Goal: Transaction & Acquisition: Download file/media

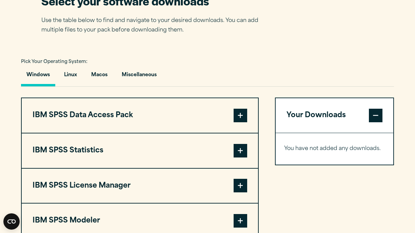
scroll to position [451, 0]
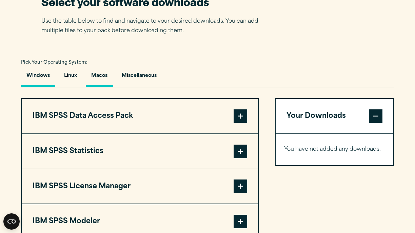
click at [99, 76] on button "Macos" at bounding box center [99, 77] width 27 height 19
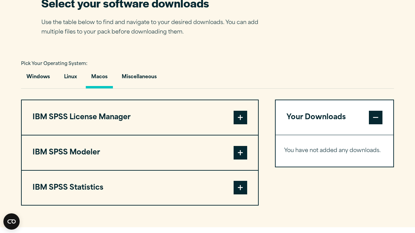
scroll to position [446, 0]
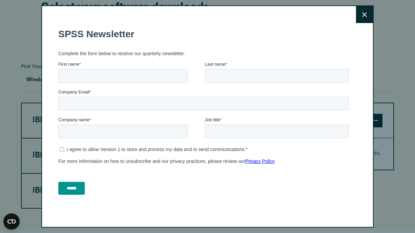
click at [365, 17] on button "Close" at bounding box center [364, 14] width 17 height 17
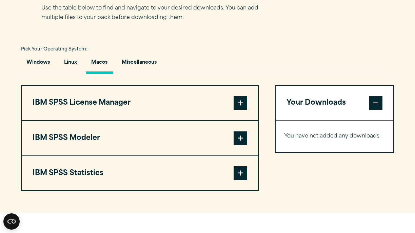
scroll to position [468, 0]
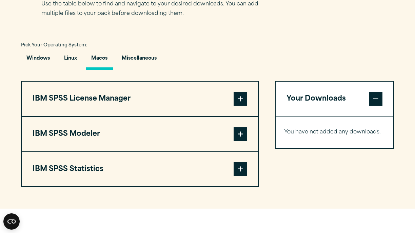
click at [243, 168] on span at bounding box center [240, 169] width 14 height 14
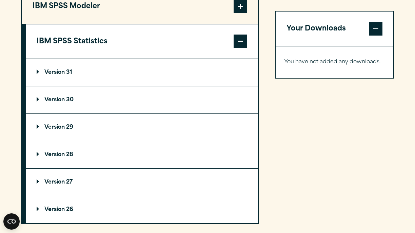
scroll to position [592, 0]
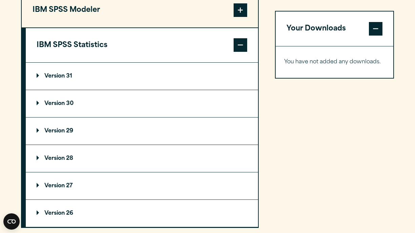
click at [63, 103] on p "Version 30" at bounding box center [55, 103] width 37 height 5
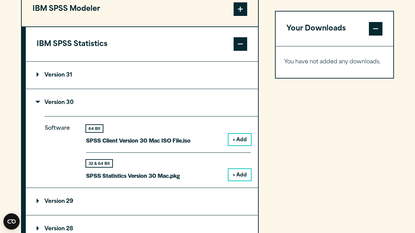
scroll to position [593, 0]
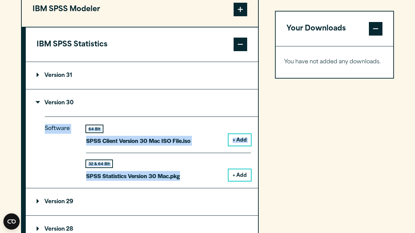
drag, startPoint x: 183, startPoint y: 177, endPoint x: 42, endPoint y: 128, distance: 148.3
click at [42, 128] on details "Version 30 Software 64 Bit SPSS Client Version 30 Mac ISO File.iso + Add 32 & 6…" at bounding box center [142, 138] width 232 height 99
copy div "Software 64 Bit SPSS Client Version 30 Mac ISO File.iso + Add 32 & 64 Bit SPSS …"
click at [38, 75] on p "Version 31" at bounding box center [55, 75] width 36 height 5
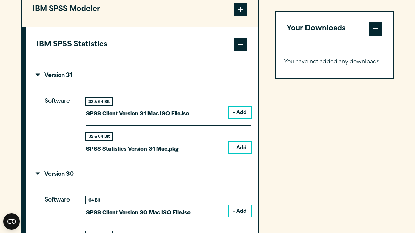
click at [0, 0] on div "Close" at bounding box center [0, 0] width 0 height 0
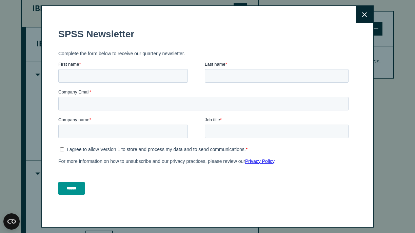
click at [362, 16] on icon at bounding box center [364, 14] width 5 height 5
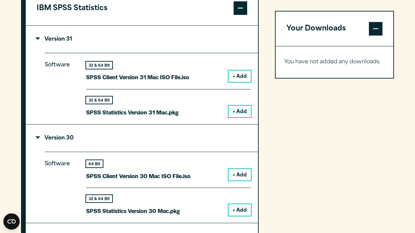
scroll to position [632, 0]
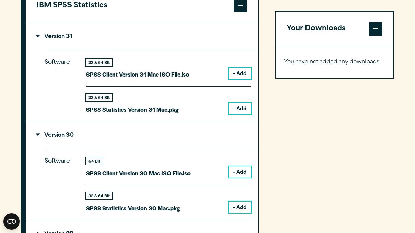
click at [38, 35] on p "Version 31" at bounding box center [55, 36] width 36 height 5
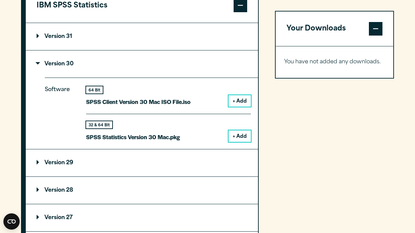
click at [237, 99] on button "+ Add" at bounding box center [239, 101] width 22 height 12
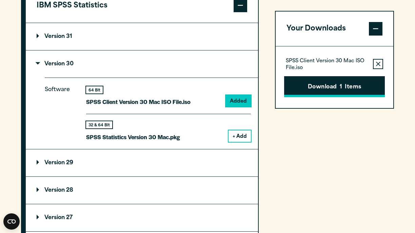
click at [310, 86] on button "Download 1 Items" at bounding box center [334, 86] width 101 height 21
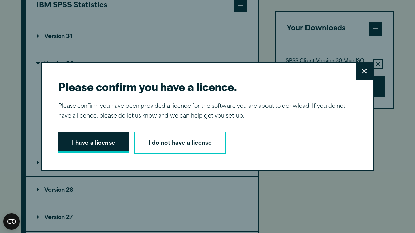
click at [79, 145] on button "I have a license" at bounding box center [93, 142] width 70 height 21
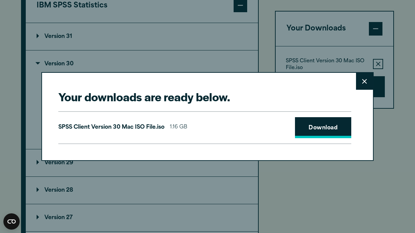
click at [321, 129] on link "Download" at bounding box center [323, 127] width 56 height 21
click at [365, 82] on icon at bounding box center [364, 81] width 5 height 5
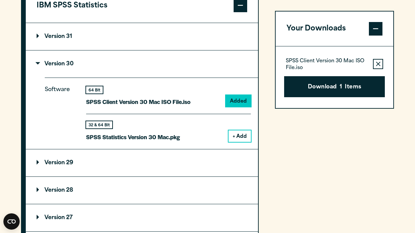
click at [241, 135] on button "+ Add" at bounding box center [239, 136] width 22 height 12
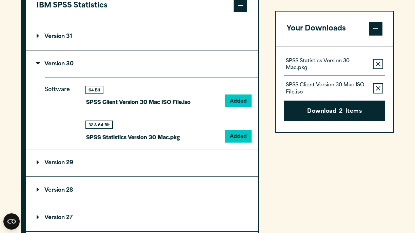
click at [378, 88] on icon "button" at bounding box center [378, 88] width 4 height 4
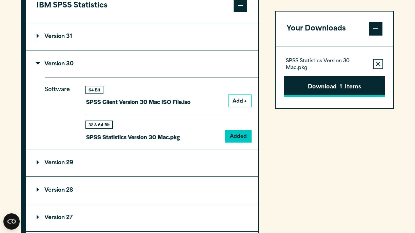
click at [347, 86] on button "Download 1 Items" at bounding box center [334, 86] width 101 height 21
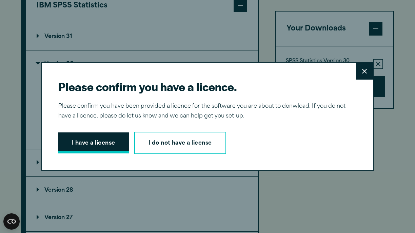
click at [101, 142] on button "I have a license" at bounding box center [93, 142] width 70 height 21
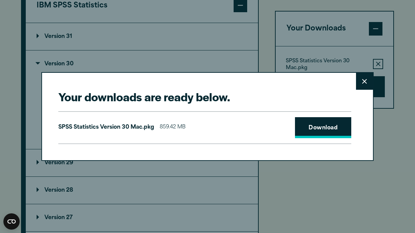
click at [318, 130] on link "Download" at bounding box center [323, 127] width 56 height 21
click at [362, 79] on button "Close" at bounding box center [364, 81] width 17 height 17
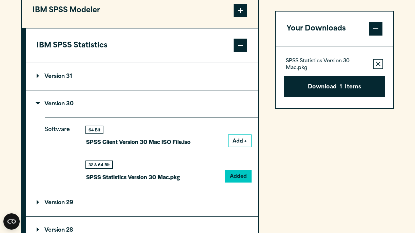
scroll to position [397, 0]
